Goal: Submit feedback/report problem: Submit feedback/report problem

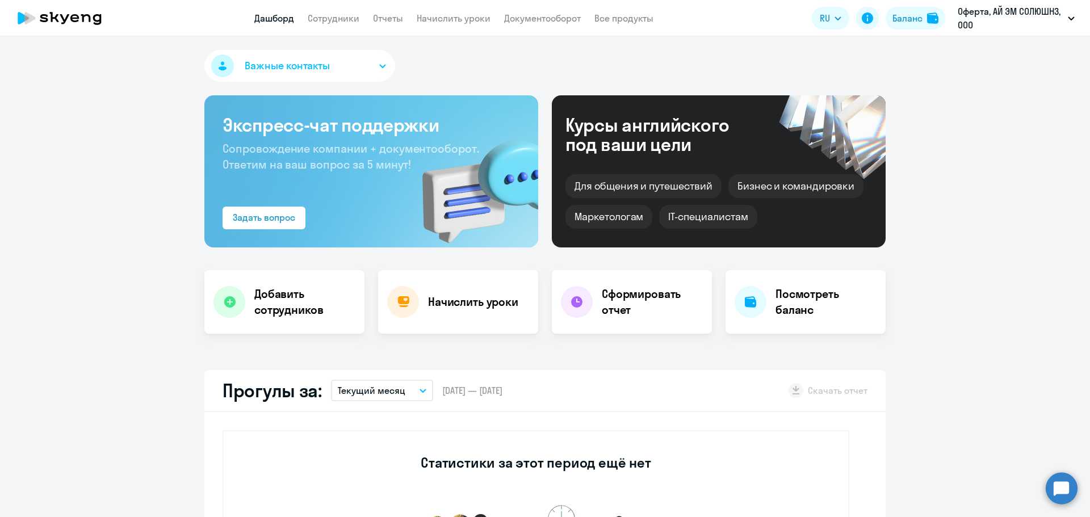
select select "30"
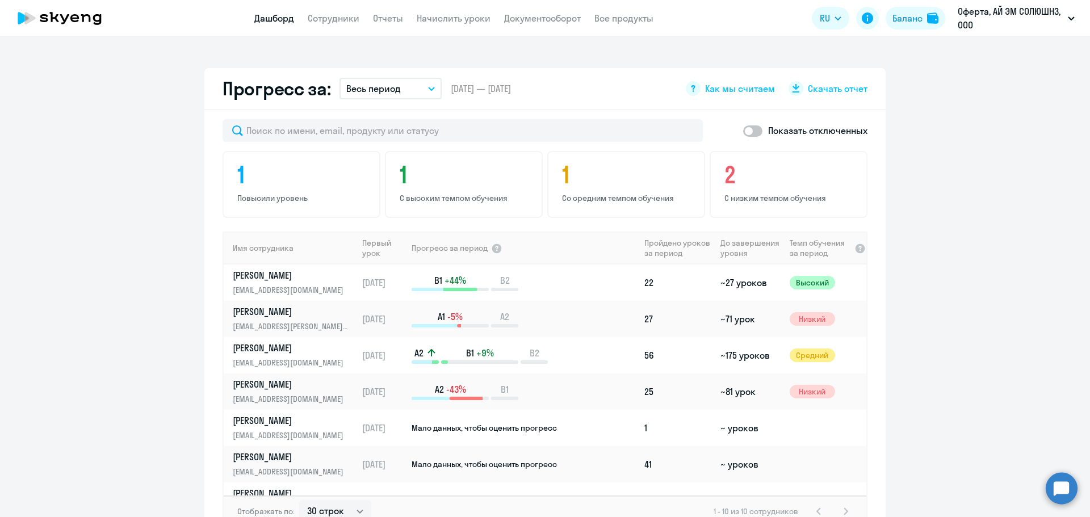
scroll to position [624, 0]
click at [309, 275] on p "[PERSON_NAME]" at bounding box center [291, 274] width 117 height 12
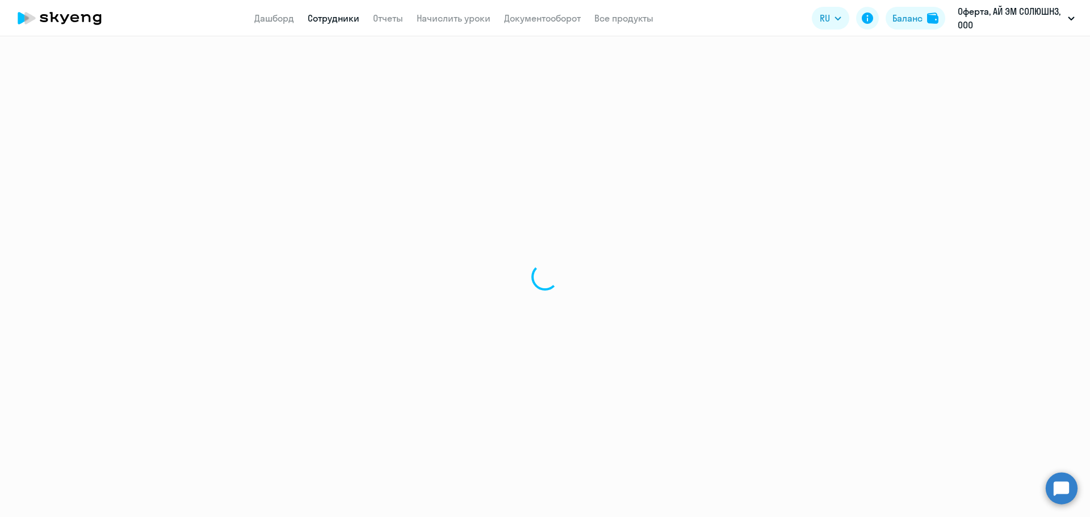
select select "english"
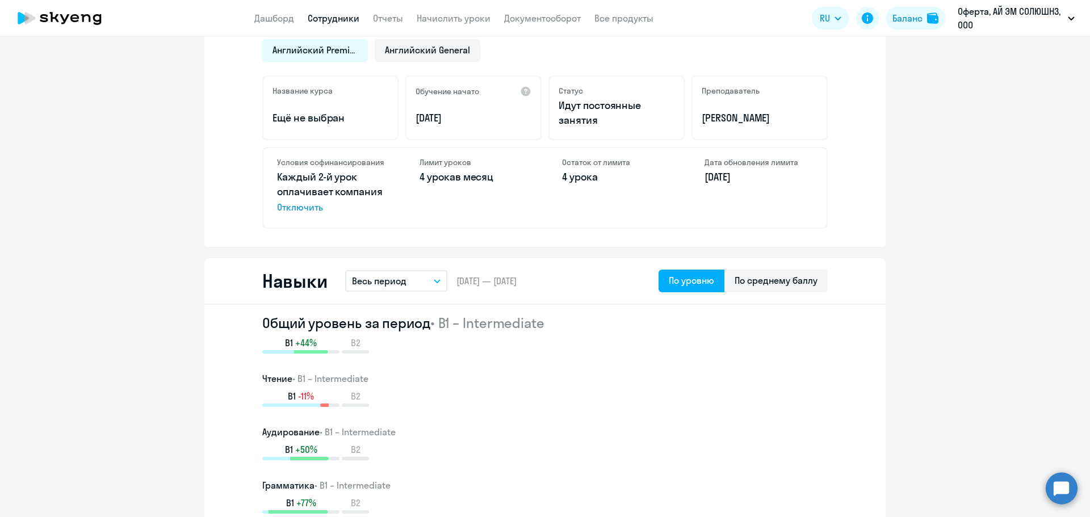
scroll to position [454, 0]
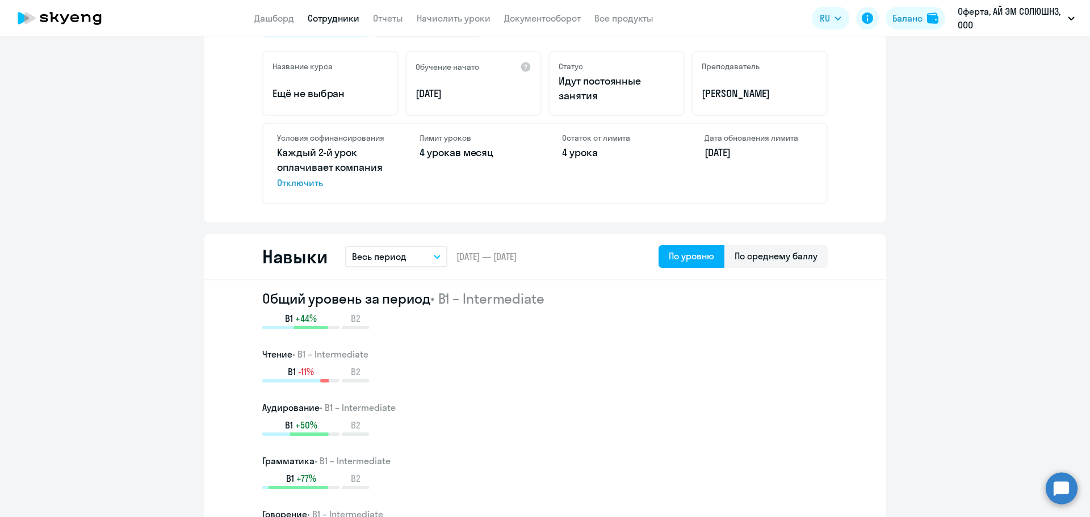
click at [425, 254] on button "Весь период" at bounding box center [396, 257] width 102 height 22
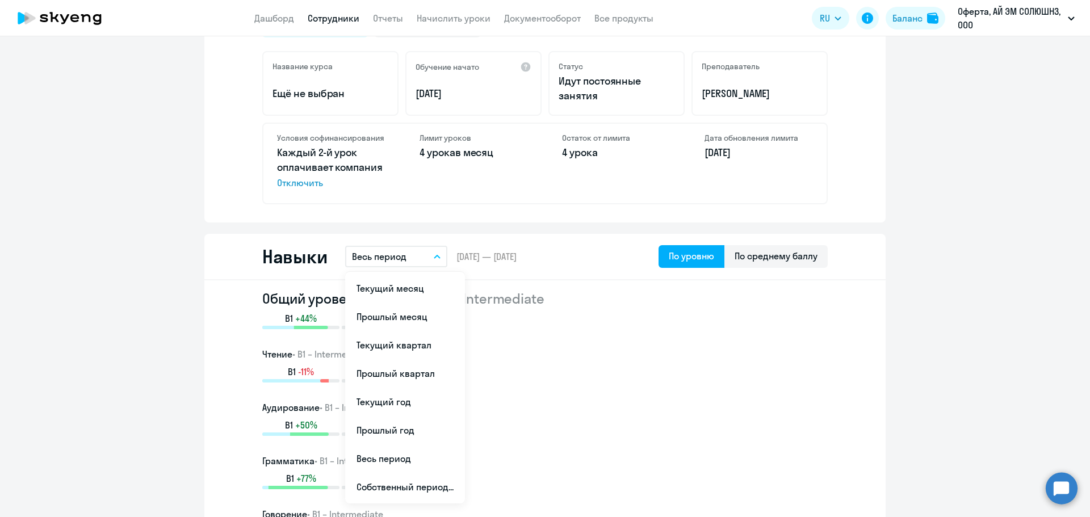
click at [656, 344] on div "Общий уровень за период • B1 – Intermediate B1 +44% B2 Чтение • B1 – Intermedia…" at bounding box center [544, 442] width 565 height 306
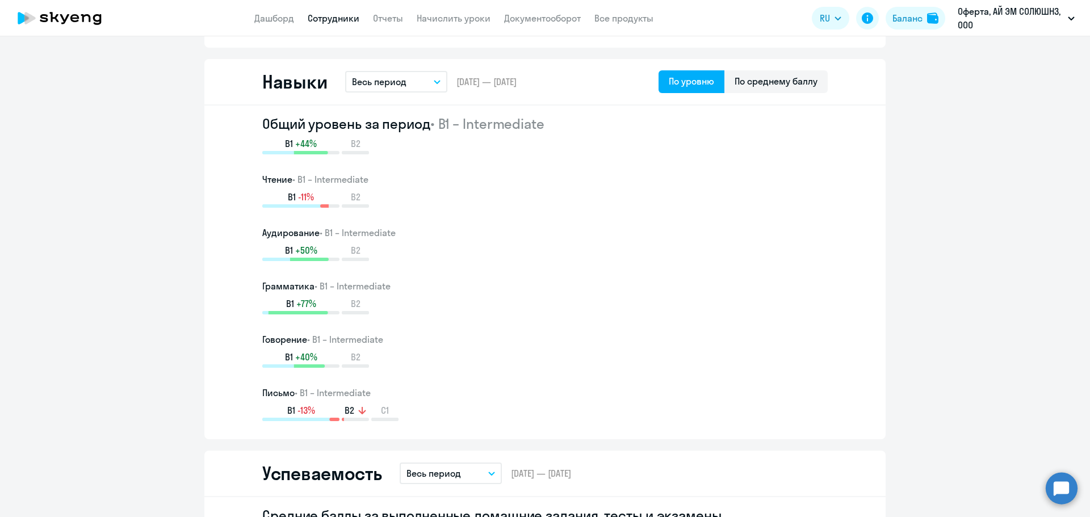
scroll to position [624, 0]
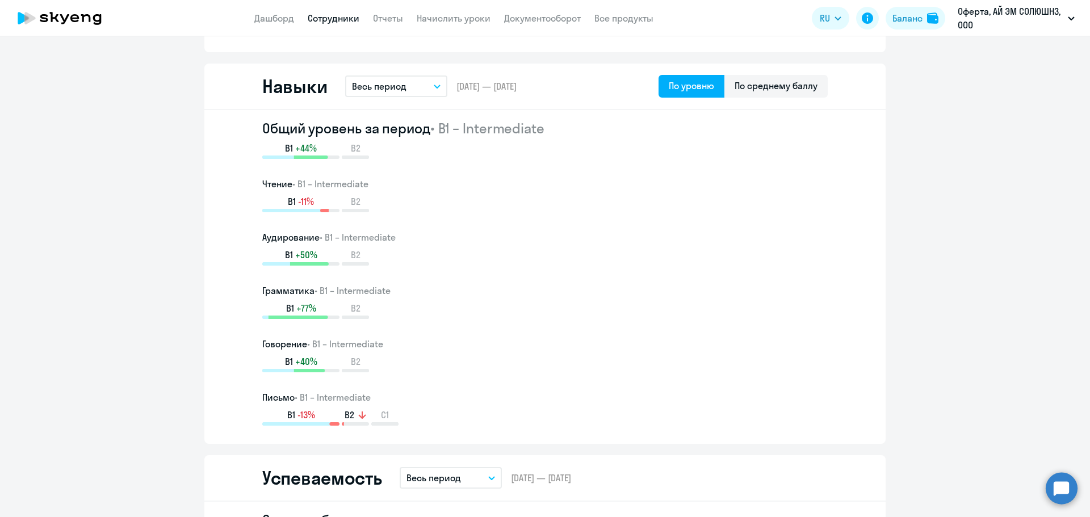
click at [531, 141] on div "Общий уровень за период • B1 – Intermediate B1 +44% B2" at bounding box center [544, 139] width 565 height 40
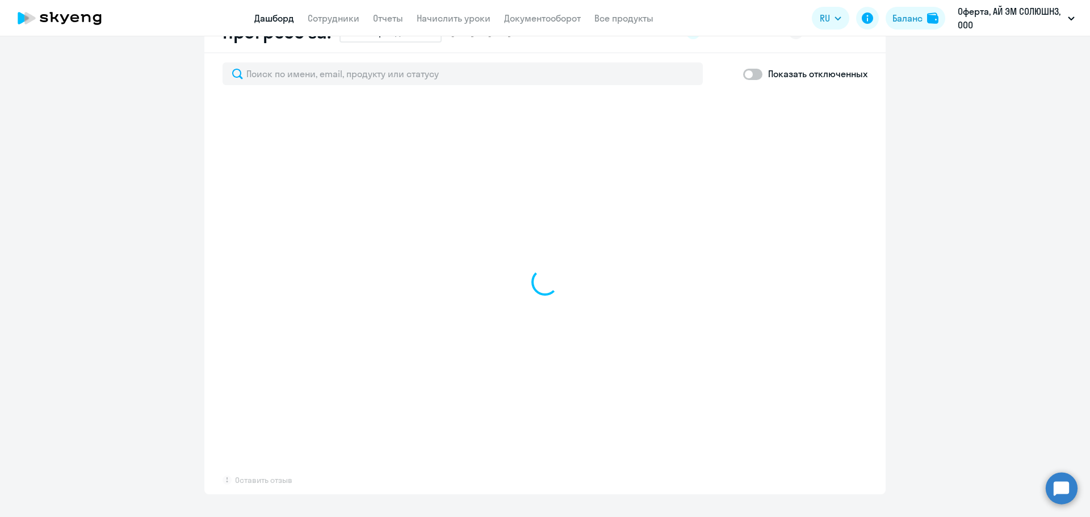
select select "30"
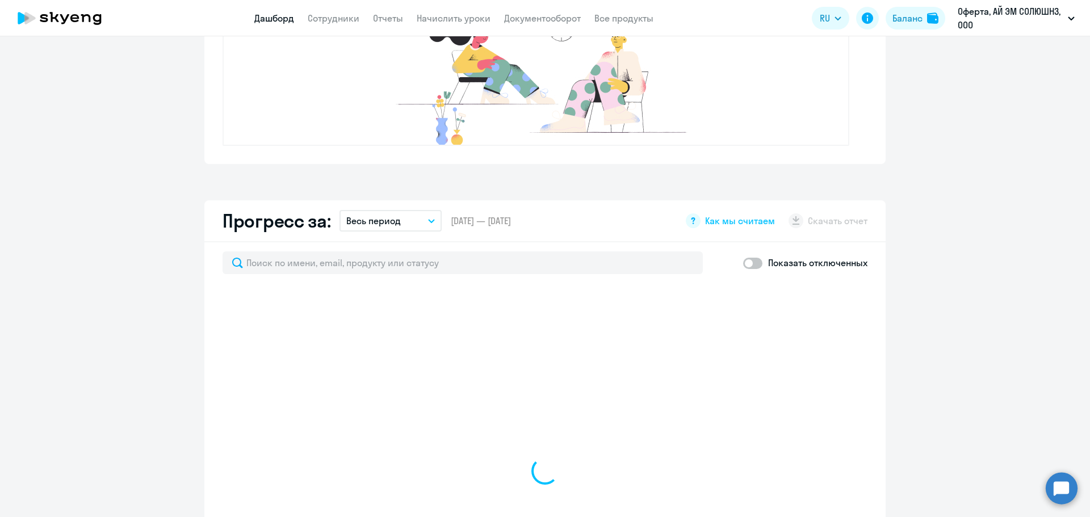
select select "30"
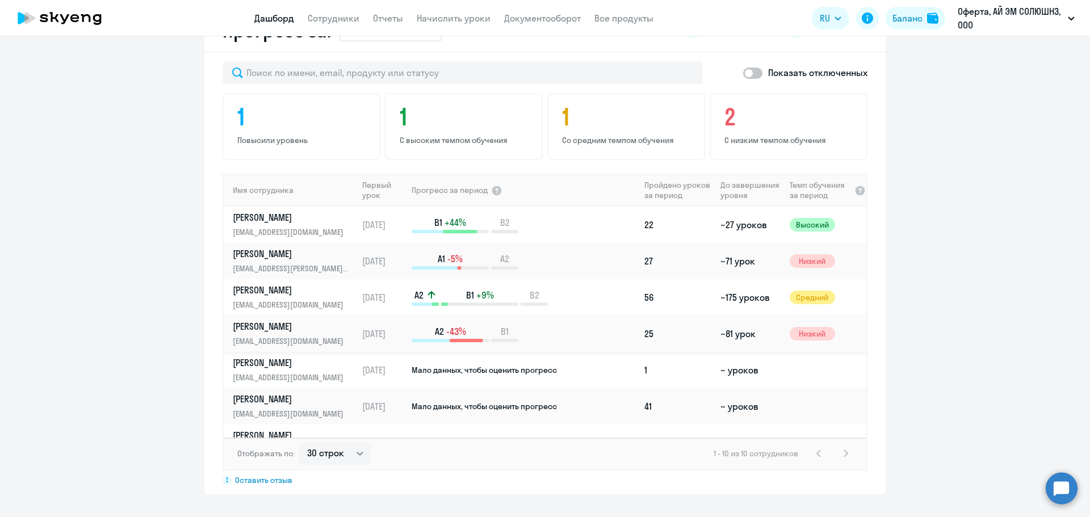
click at [348, 330] on link "[PERSON_NAME] [PERSON_NAME][EMAIL_ADDRESS][DOMAIN_NAME]" at bounding box center [295, 333] width 124 height 27
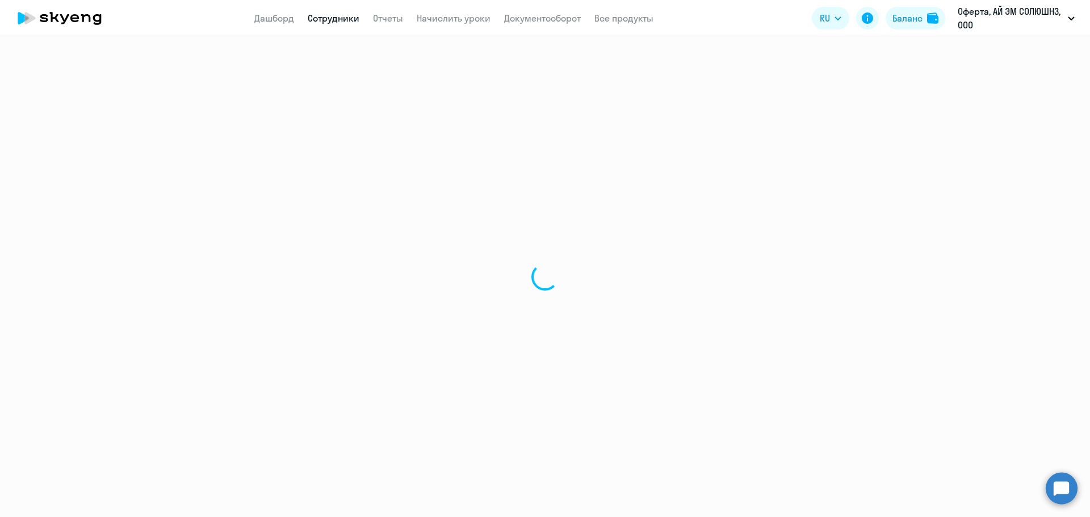
select select "english"
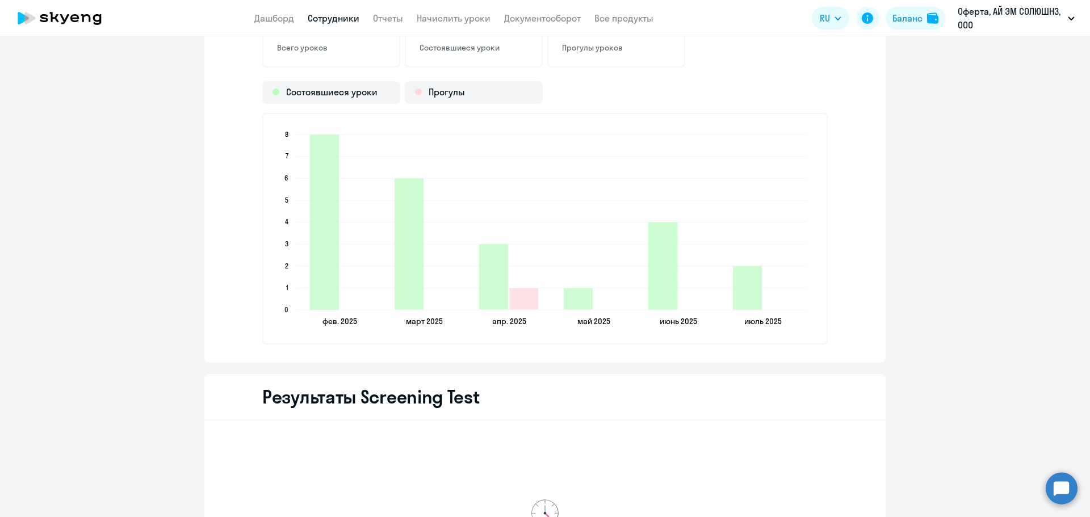
scroll to position [1646, 0]
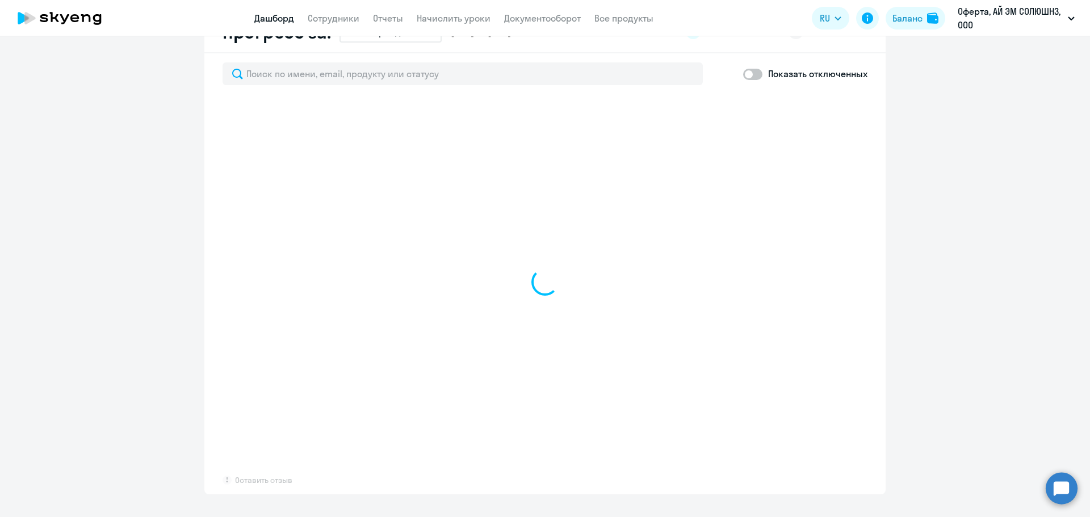
scroll to position [680, 0]
select select "30"
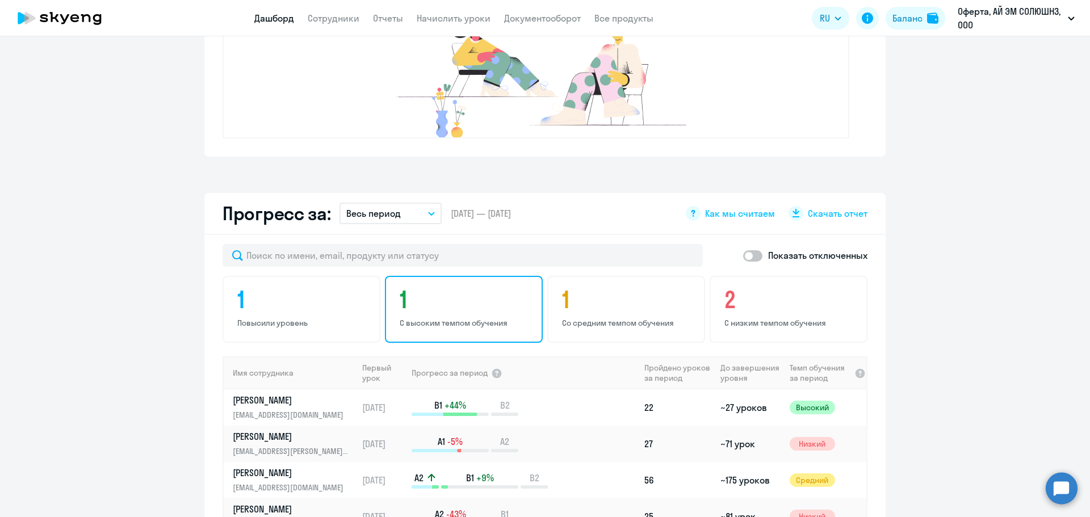
scroll to position [453, 0]
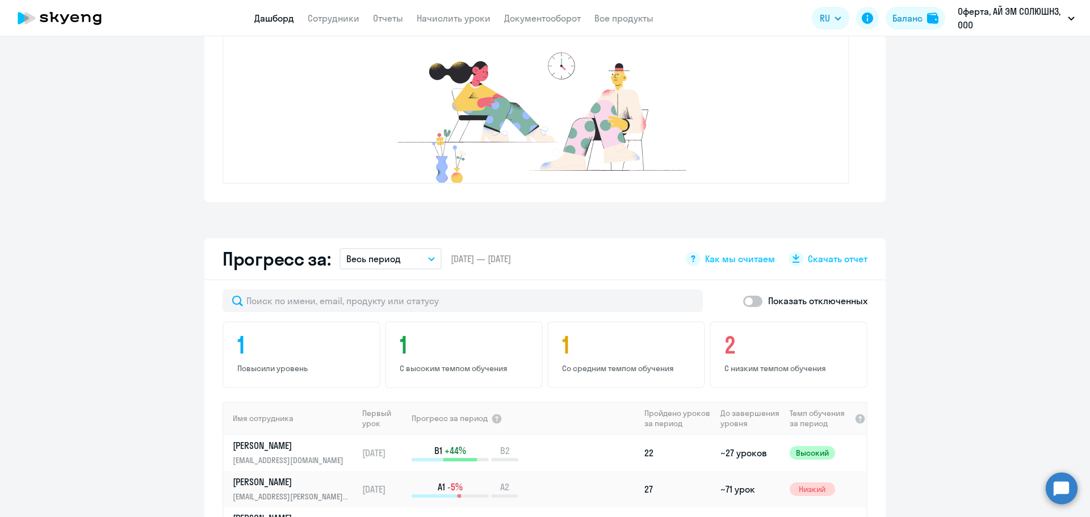
drag, startPoint x: 1063, startPoint y: 496, endPoint x: 1015, endPoint y: 484, distance: 49.8
click at [1063, 496] on circle at bounding box center [1061, 488] width 32 height 32
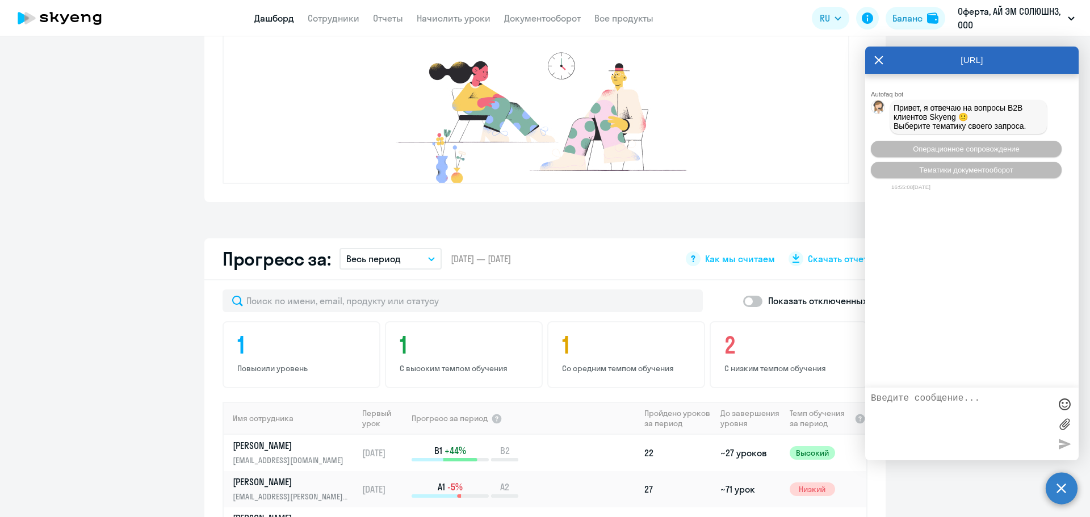
click at [925, 405] on textarea at bounding box center [960, 423] width 179 height 61
type textarea "здравствуйте, вижу, что дашборд не обновляется"
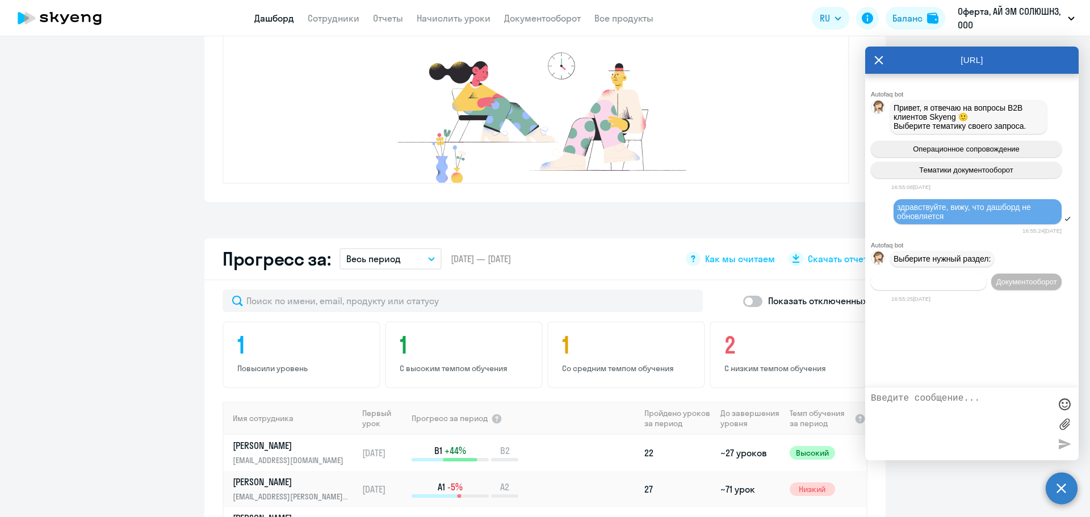
click at [937, 280] on span "Операционное сопровождение" at bounding box center [928, 282] width 107 height 9
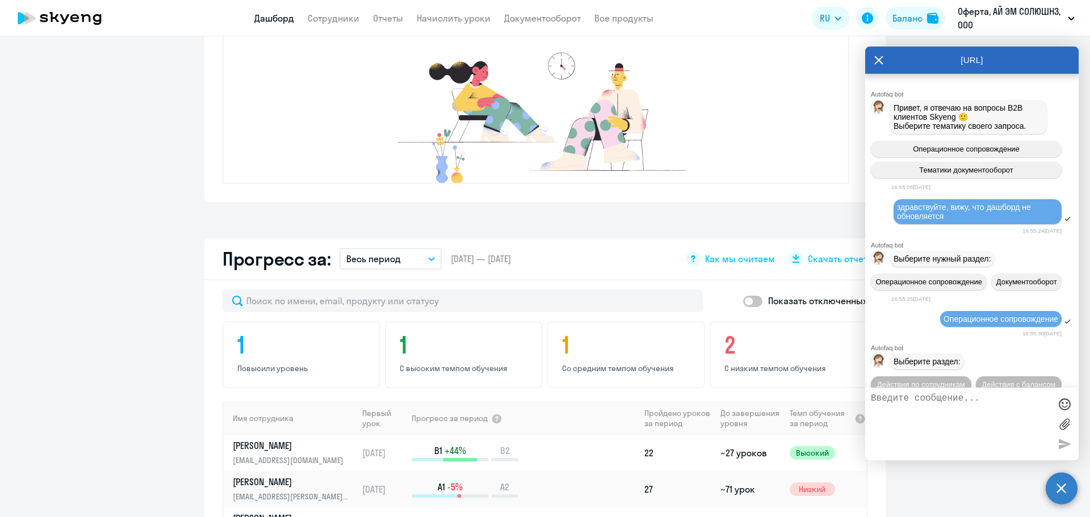
scroll to position [69, 0]
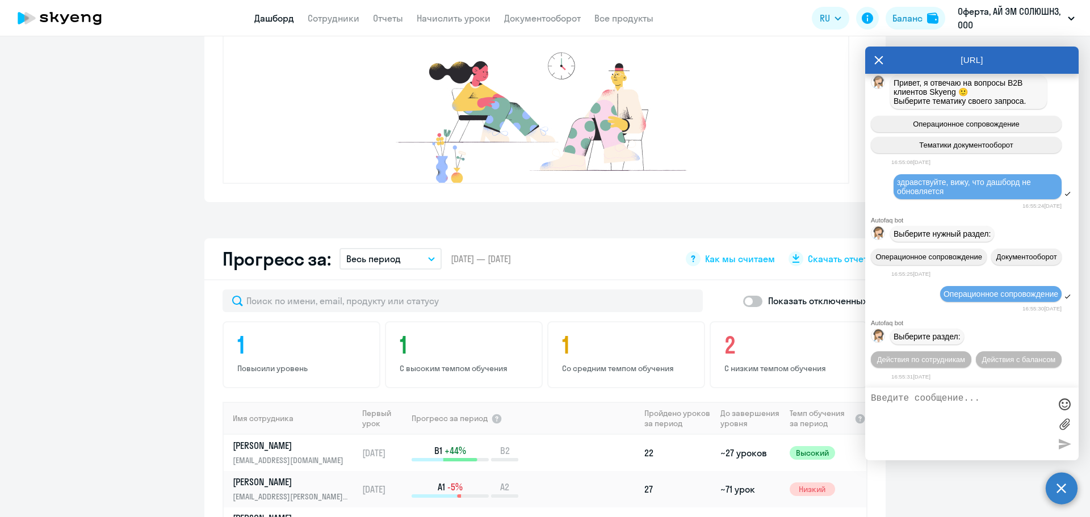
click at [907, 411] on textarea at bounding box center [960, 423] width 179 height 61
type textarea "п"
click at [965, 355] on span "Действия по сотрудникам" at bounding box center [921, 359] width 88 height 9
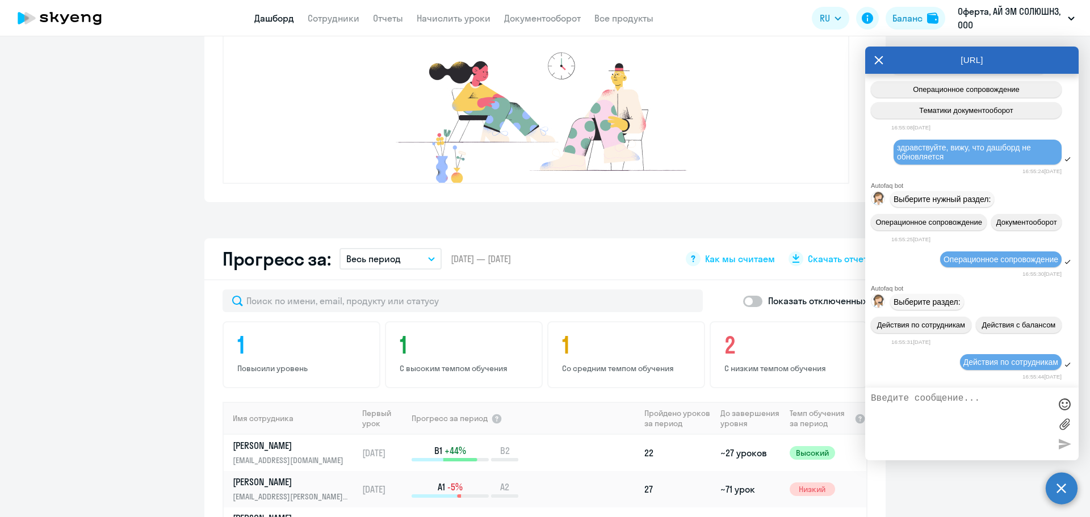
scroll to position [237, 0]
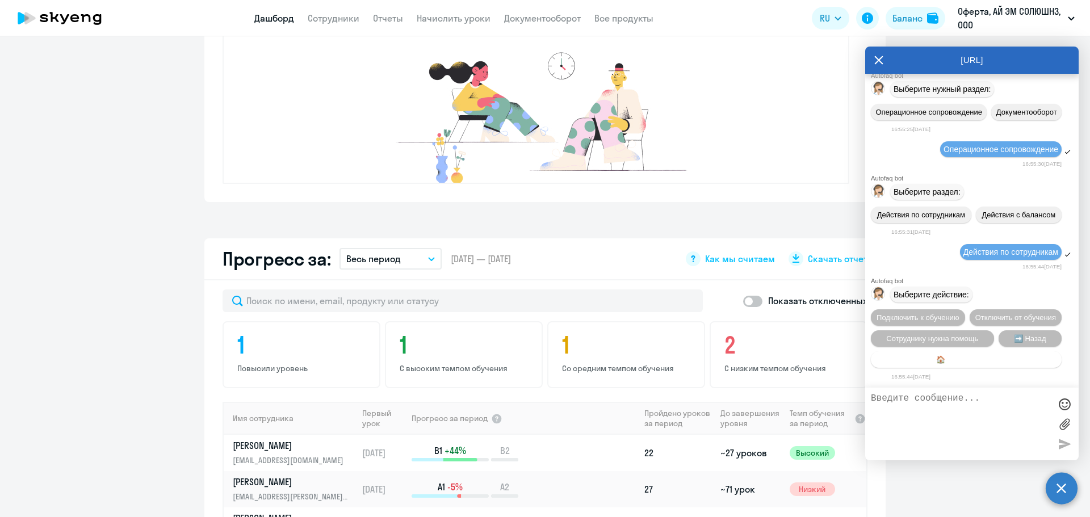
click at [995, 358] on button "🏠 Главное меню" at bounding box center [966, 359] width 191 height 16
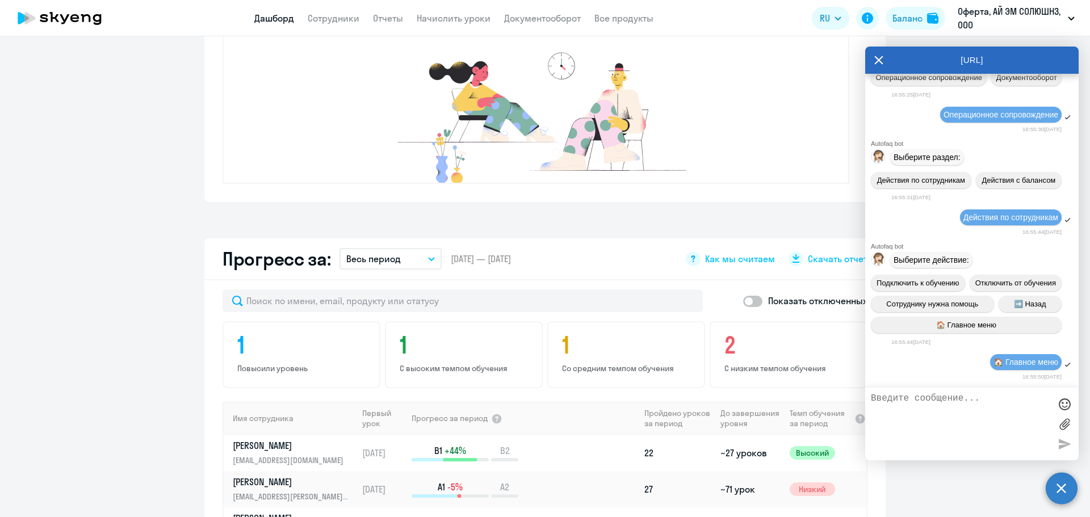
scroll to position [362, 0]
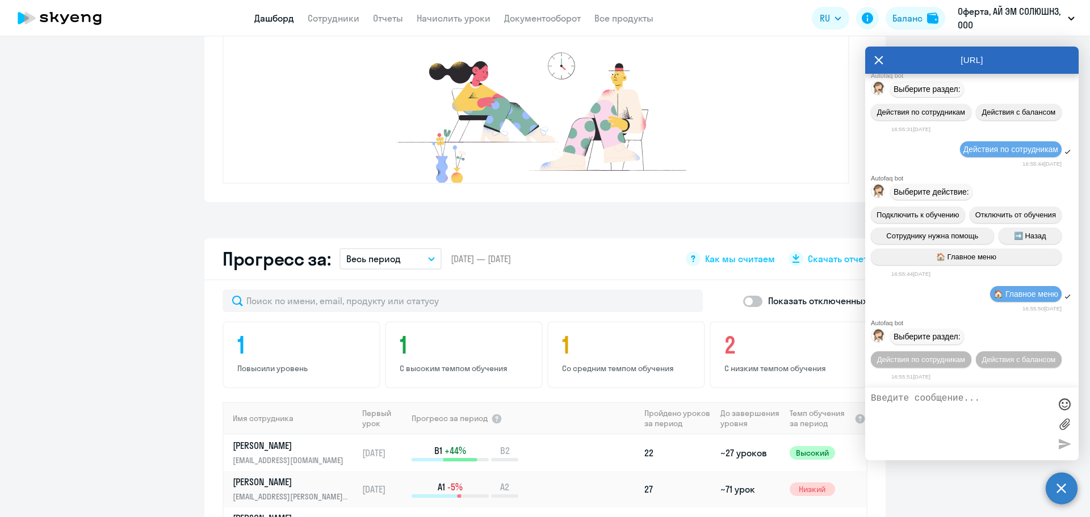
click at [949, 421] on textarea at bounding box center [960, 423] width 179 height 61
type textarea "позови человека"
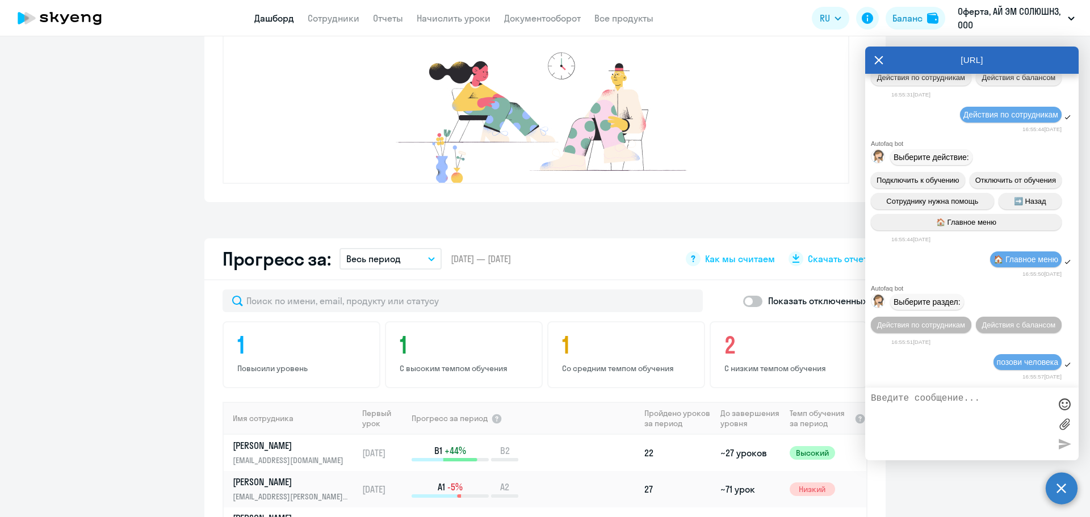
scroll to position [397, 0]
click at [384, 20] on link "Отчеты" at bounding box center [388, 17] width 30 height 11
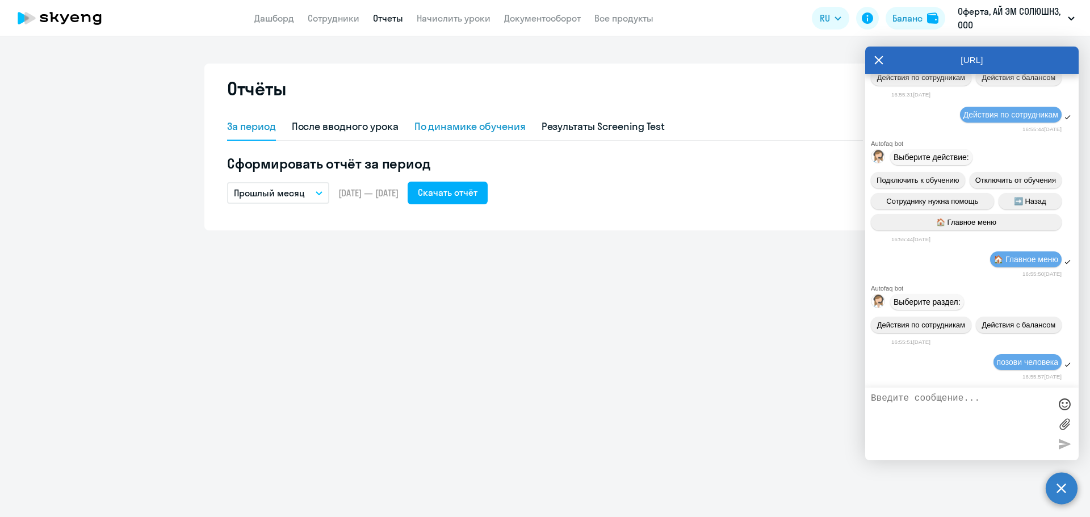
click at [480, 125] on div "По динамике обучения" at bounding box center [469, 126] width 111 height 15
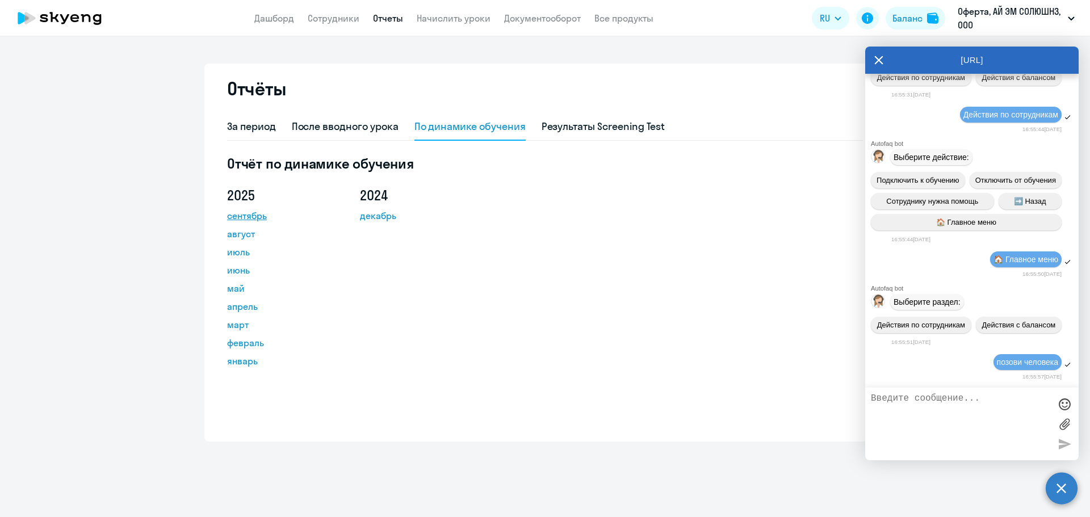
click at [255, 215] on link "сентябрь" at bounding box center [278, 216] width 102 height 14
